Goal: Task Accomplishment & Management: Manage account settings

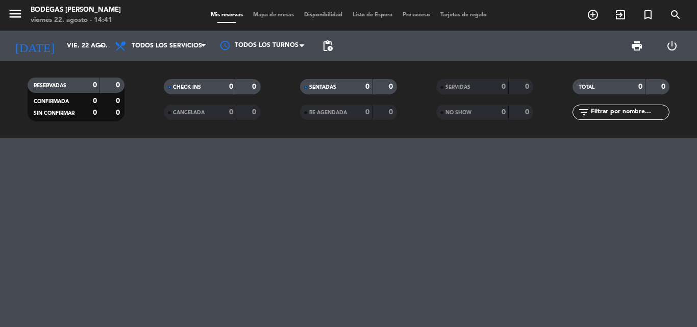
click at [594, 12] on icon "add_circle_outline" at bounding box center [593, 15] width 12 height 12
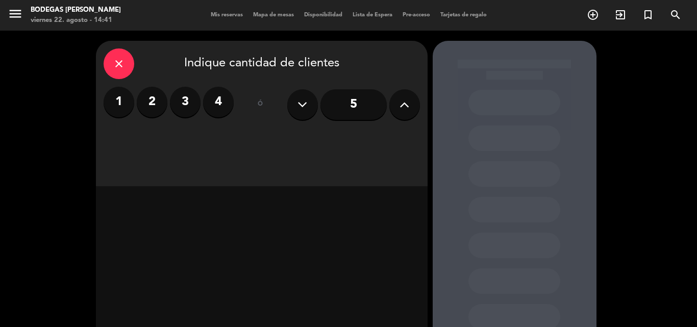
click at [411, 101] on button at bounding box center [404, 104] width 31 height 31
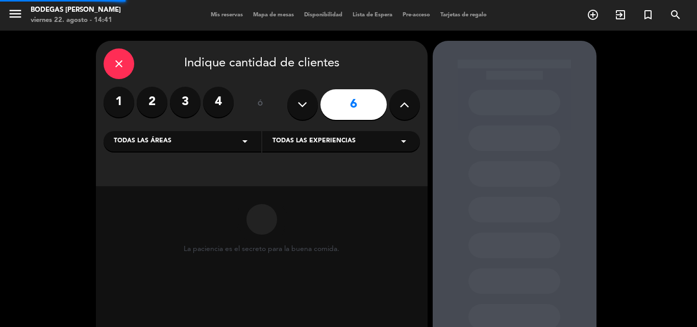
click at [411, 101] on button at bounding box center [404, 104] width 31 height 31
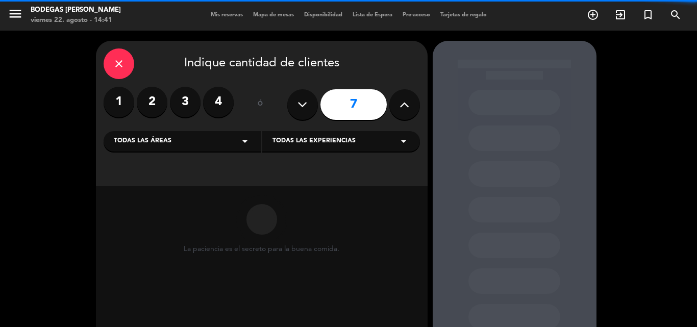
click at [411, 101] on button at bounding box center [404, 104] width 31 height 31
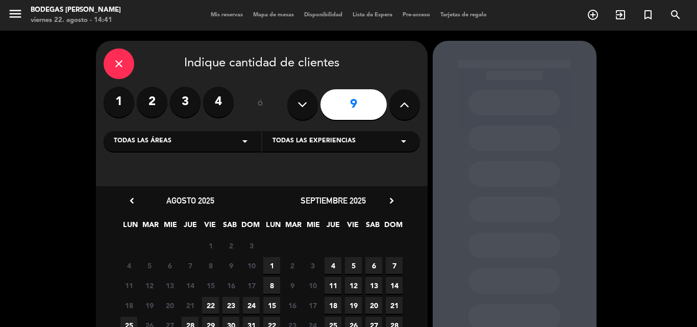
click at [409, 101] on icon at bounding box center [404, 104] width 10 height 15
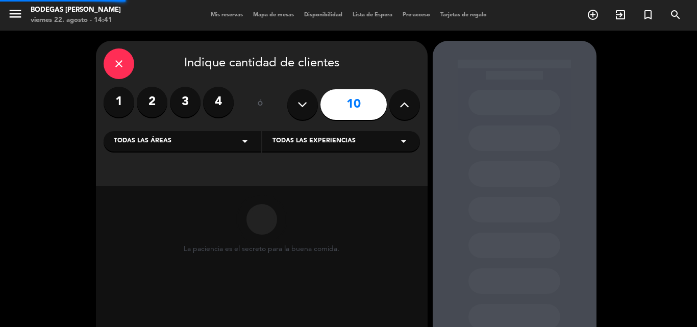
click at [409, 101] on icon at bounding box center [404, 104] width 10 height 15
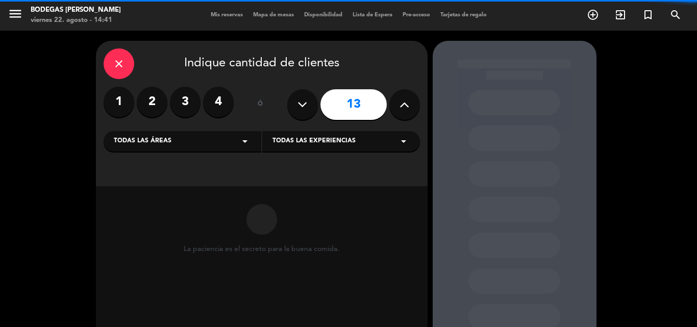
click at [409, 101] on icon at bounding box center [404, 104] width 10 height 15
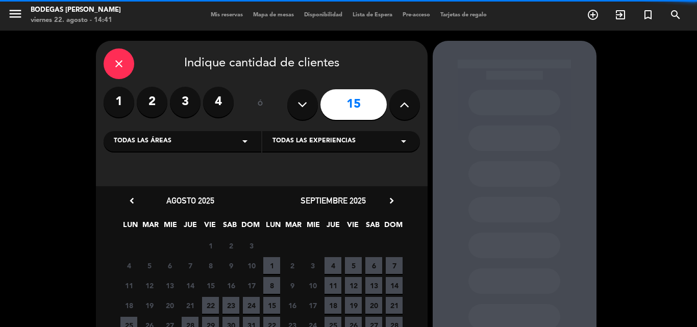
click at [409, 101] on icon at bounding box center [404, 104] width 10 height 15
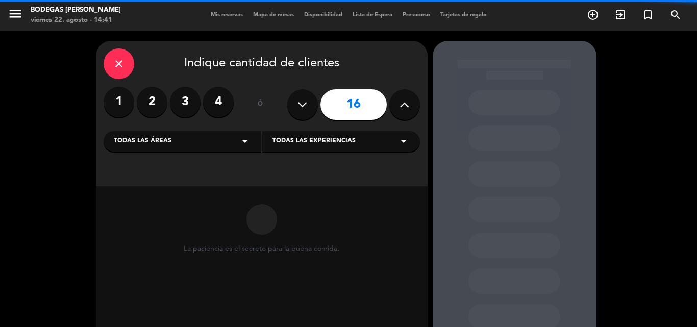
click at [409, 101] on icon at bounding box center [404, 104] width 10 height 15
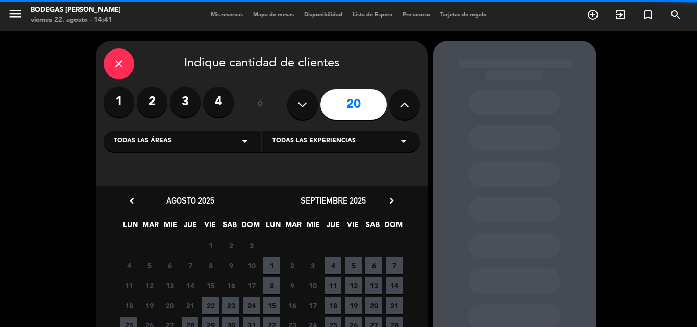
click at [409, 101] on icon at bounding box center [404, 104] width 10 height 15
type input "21"
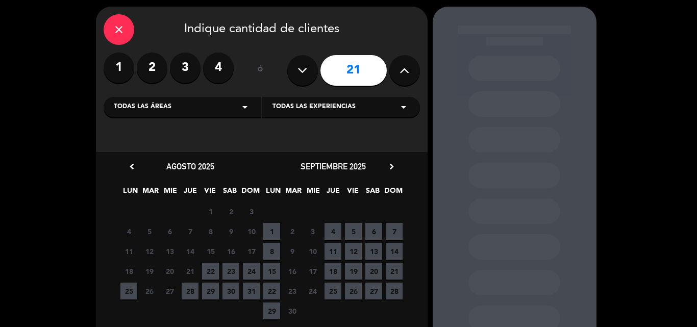
scroll to position [51, 0]
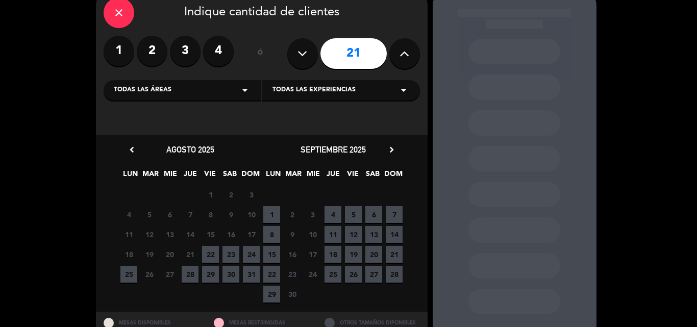
click at [233, 251] on span "23" at bounding box center [230, 254] width 17 height 17
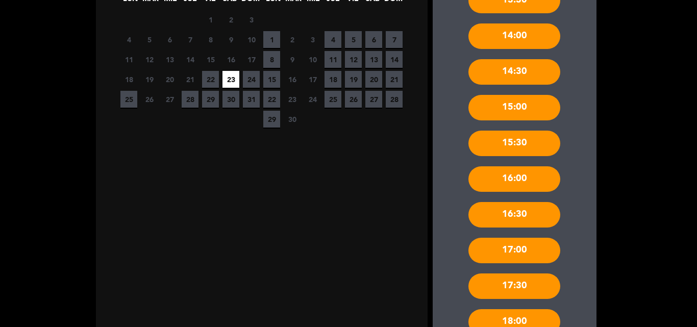
scroll to position [92, 0]
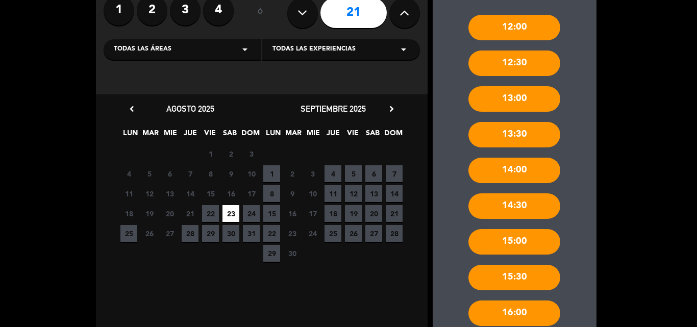
click at [510, 197] on div "14:30" at bounding box center [514, 206] width 92 height 26
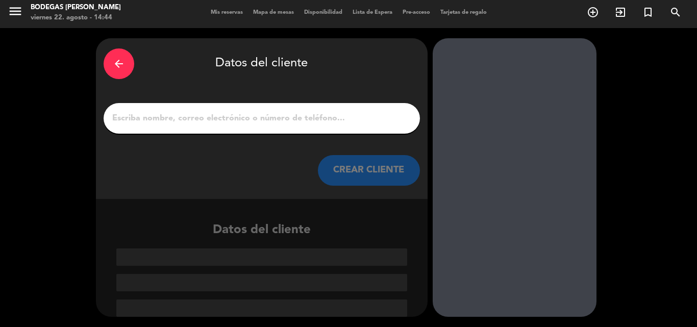
scroll to position [3, 0]
click at [337, 113] on input "1" at bounding box center [261, 118] width 301 height 14
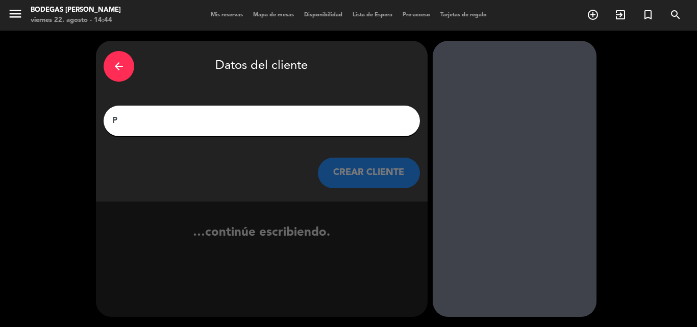
scroll to position [0, 0]
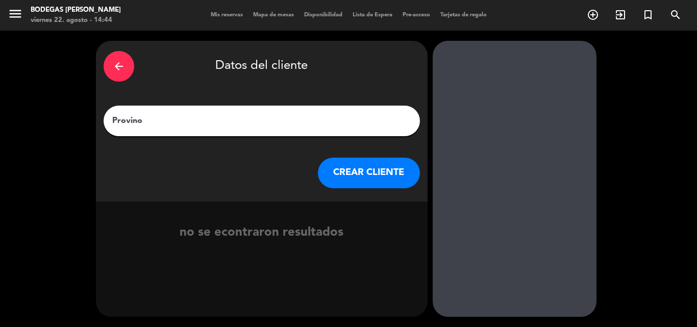
type input "Provino"
click at [387, 175] on button "CREAR CLIENTE" at bounding box center [369, 173] width 102 height 31
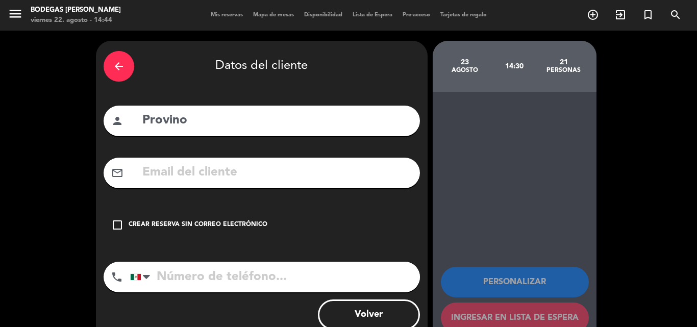
click at [234, 226] on div "Crear reserva sin correo electrónico" at bounding box center [198, 225] width 139 height 10
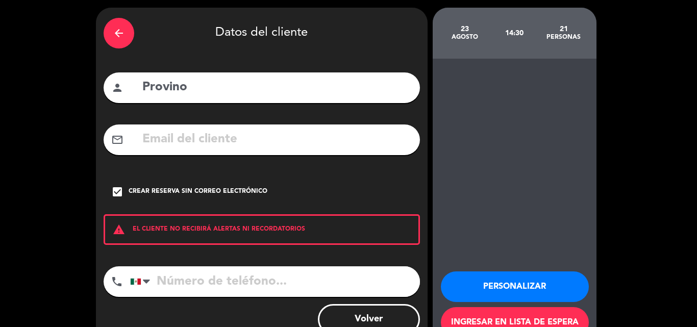
scroll to position [51, 0]
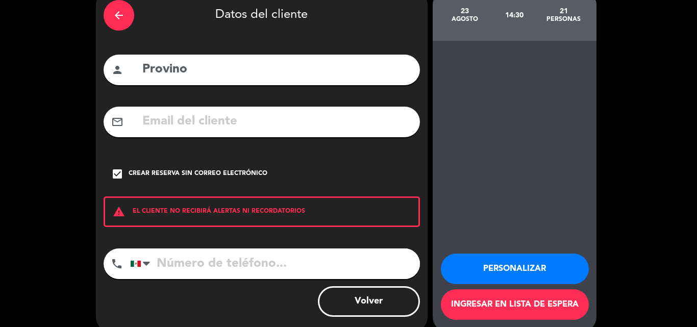
click at [502, 264] on button "Personalizar" at bounding box center [515, 268] width 148 height 31
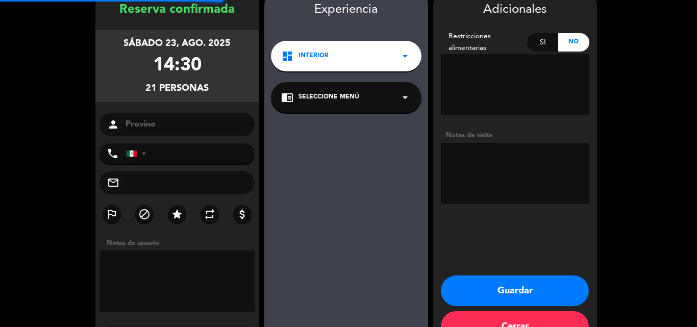
scroll to position [41, 0]
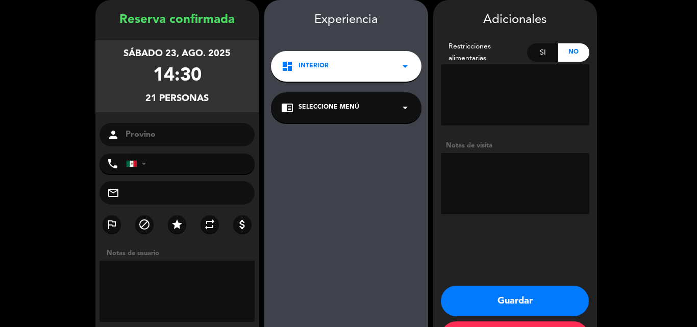
click at [331, 111] on span "Seleccione Menú" at bounding box center [328, 108] width 61 height 10
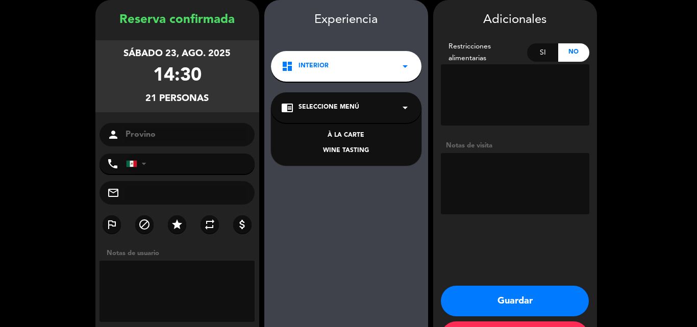
click at [338, 133] on div "À LA CARTE" at bounding box center [346, 136] width 130 height 10
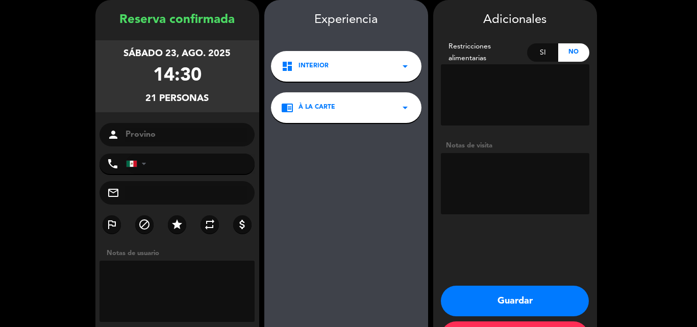
click at [484, 184] on textarea at bounding box center [515, 183] width 148 height 61
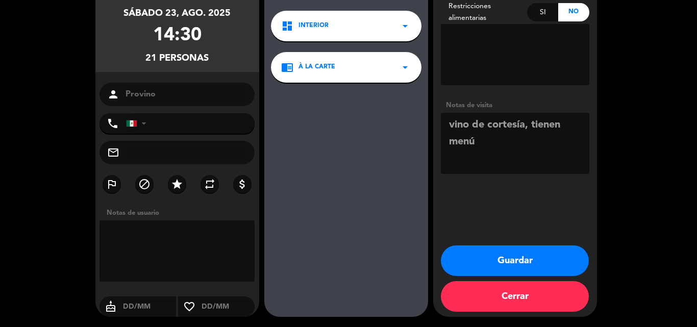
type textarea "vino de cortesía, tienen menú"
click at [470, 253] on button "Guardar" at bounding box center [515, 260] width 148 height 31
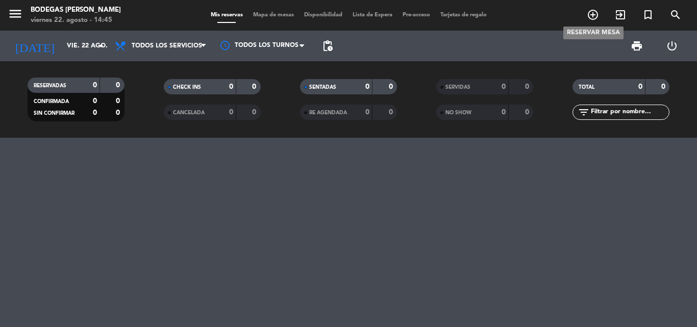
click at [594, 11] on icon "add_circle_outline" at bounding box center [593, 15] width 12 height 12
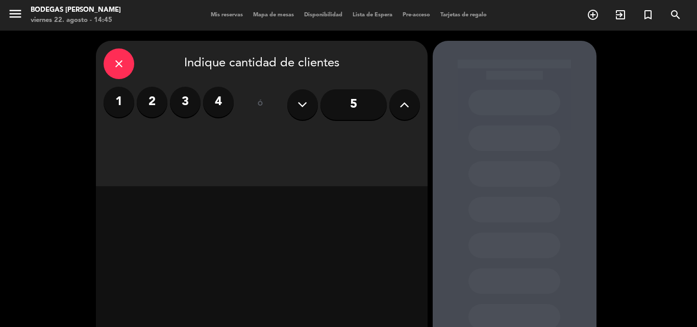
click at [407, 103] on icon at bounding box center [404, 104] width 10 height 15
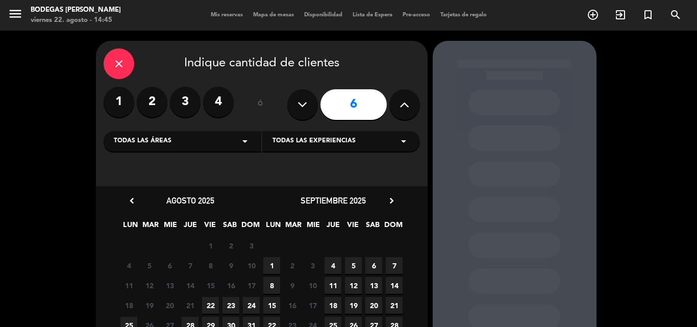
click at [126, 64] on div "close" at bounding box center [119, 63] width 31 height 31
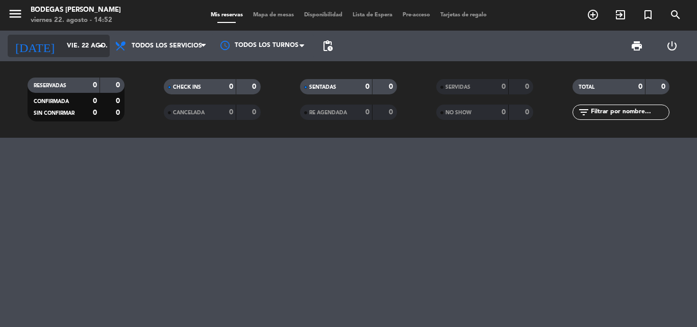
click at [88, 43] on input "vie. 22 ago." at bounding box center [105, 45] width 86 height 17
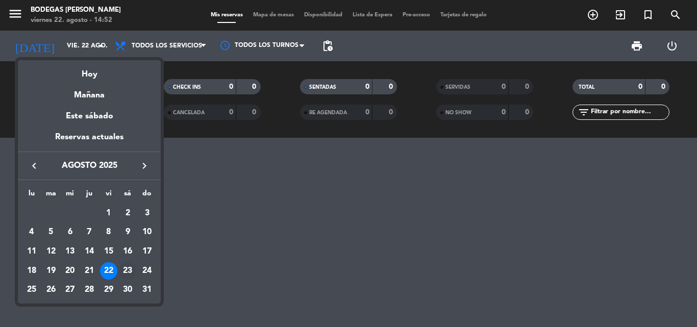
click at [125, 270] on div "23" at bounding box center [127, 270] width 17 height 17
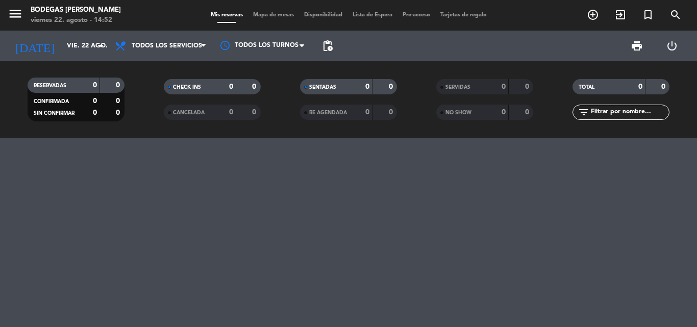
type input "sáb. 23 ago."
click at [383, 6] on div "menu Bodegas F Rubio viernes 22. agosto - 14:52 Mis reservas Mapa de mesas Disp…" at bounding box center [348, 15] width 697 height 31
click at [373, 13] on span "Lista de Espera fiber_manual_record" at bounding box center [372, 15] width 50 height 6
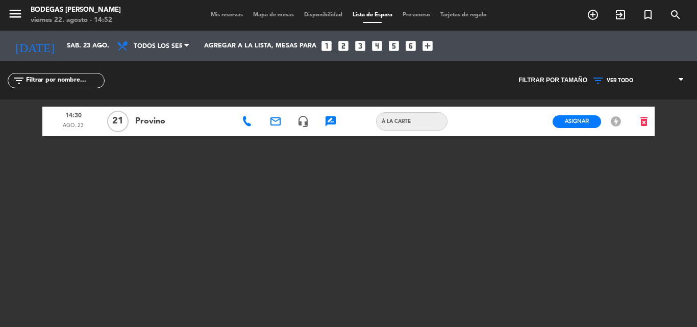
click at [229, 12] on span "Mis reservas" at bounding box center [227, 15] width 42 height 6
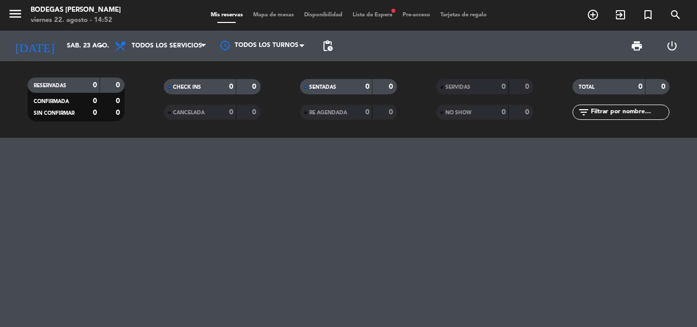
click at [374, 16] on span "Lista de Espera fiber_manual_record" at bounding box center [372, 15] width 50 height 6
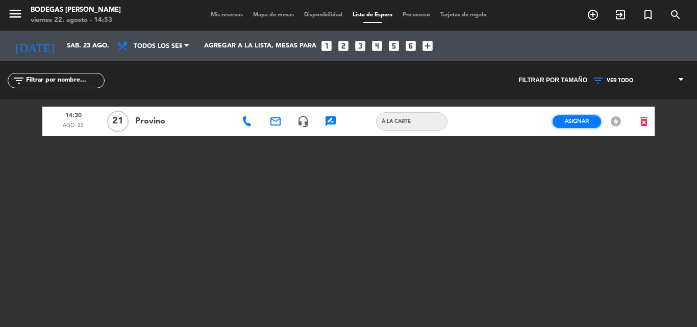
click at [575, 124] on span "Asignar" at bounding box center [577, 121] width 24 height 8
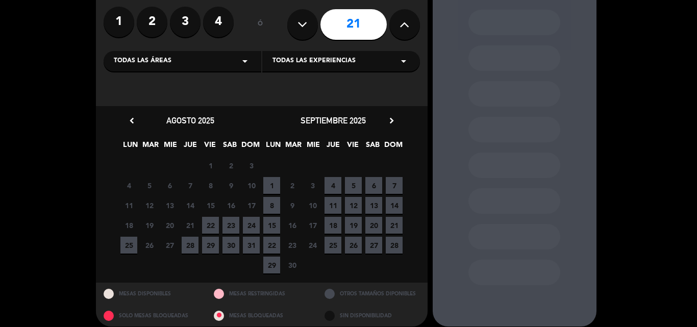
scroll to position [89, 0]
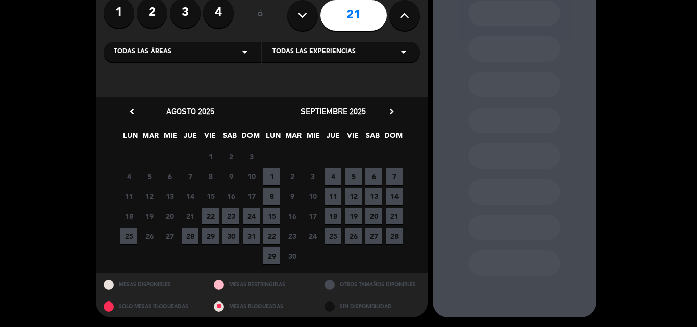
click at [234, 215] on span "23" at bounding box center [230, 216] width 17 height 17
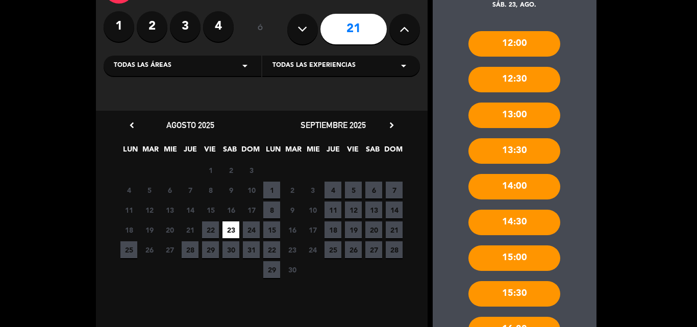
scroll to position [92, 0]
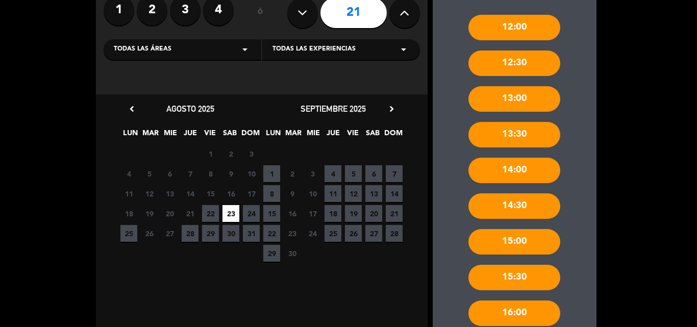
click at [535, 197] on div "14:30" at bounding box center [514, 206] width 92 height 26
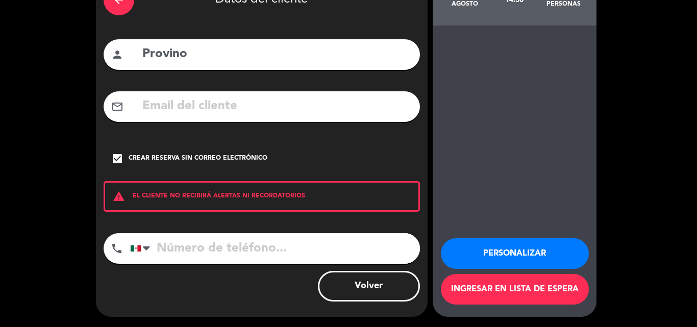
scroll to position [66, 0]
click at [499, 286] on button "Ingresar en lista de espera" at bounding box center [515, 289] width 148 height 31
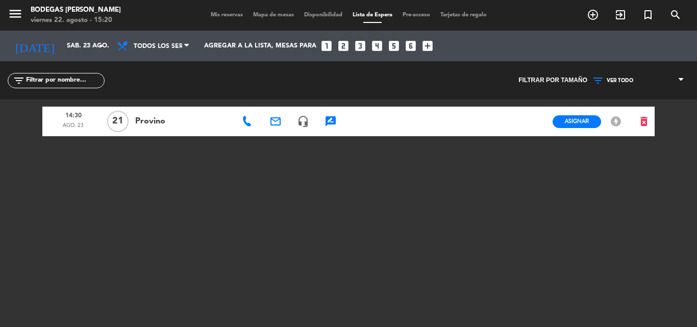
click at [334, 282] on div "14:30 ago. 23 21 Provino email headset_mic rate_review credit_card Asignar EN E…" at bounding box center [348, 226] width 612 height 255
click at [95, 38] on input "sáb. 23 ago." at bounding box center [105, 45] width 86 height 17
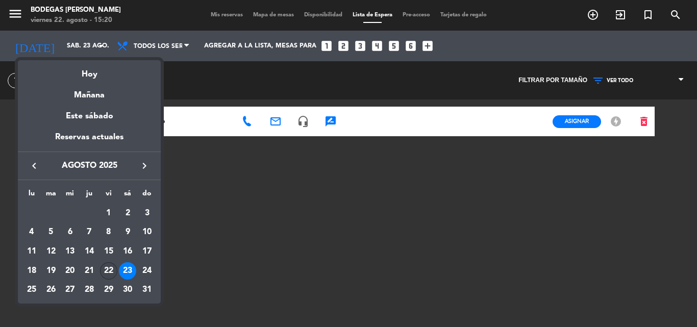
click at [110, 271] on div "22" at bounding box center [108, 270] width 17 height 17
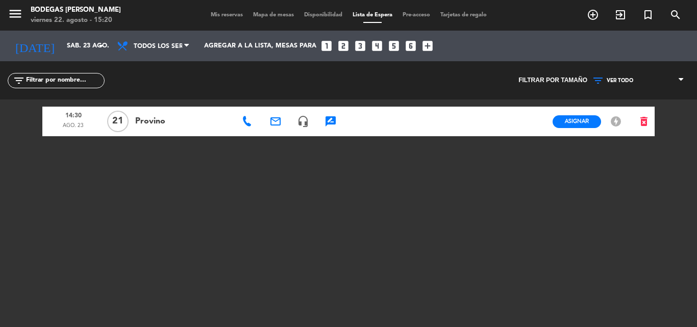
type input "vie. 22 ago."
